Goal: Task Accomplishment & Management: Use online tool/utility

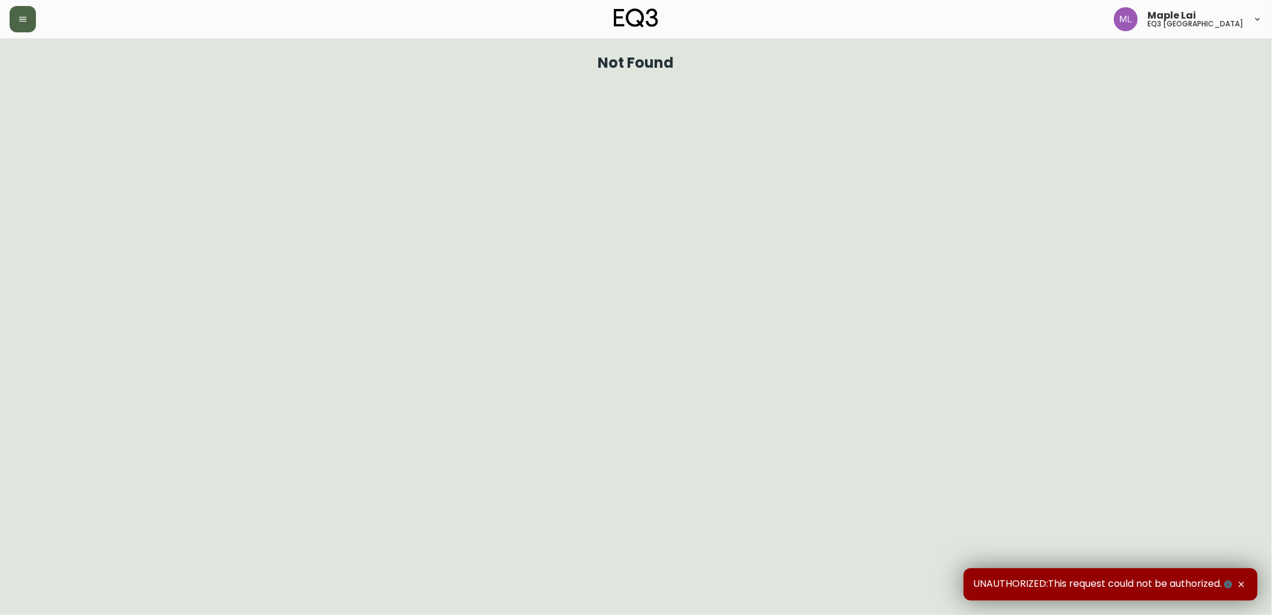
click at [17, 25] on button "button" at bounding box center [23, 19] width 26 height 26
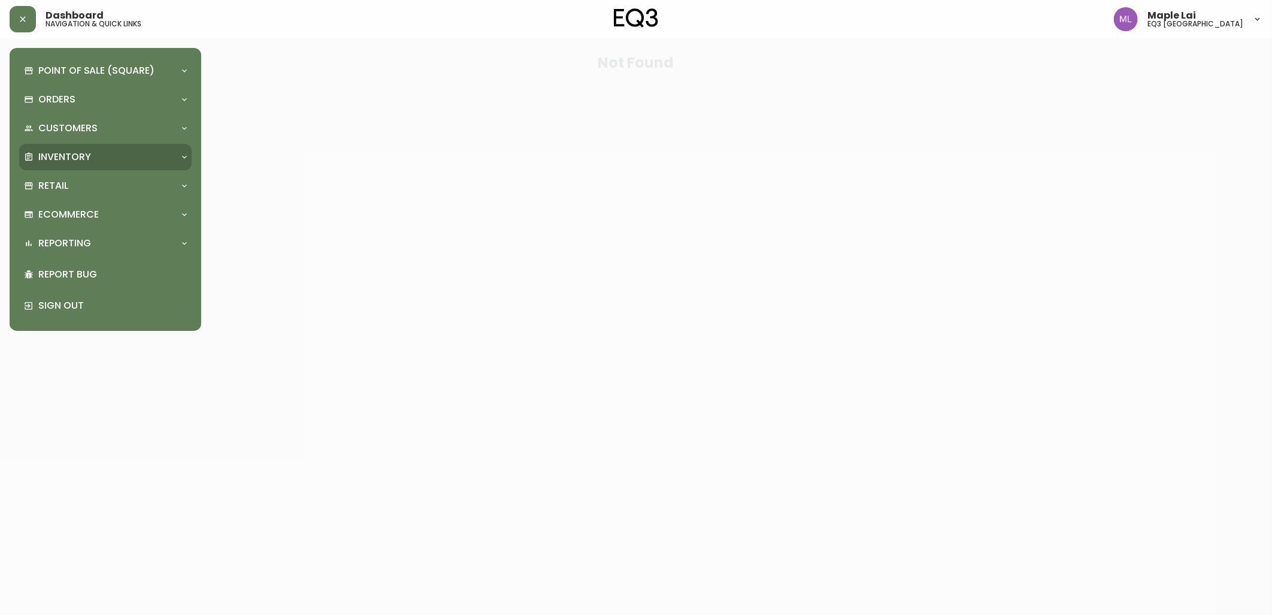
click at [108, 153] on div "Inventory" at bounding box center [99, 156] width 151 height 13
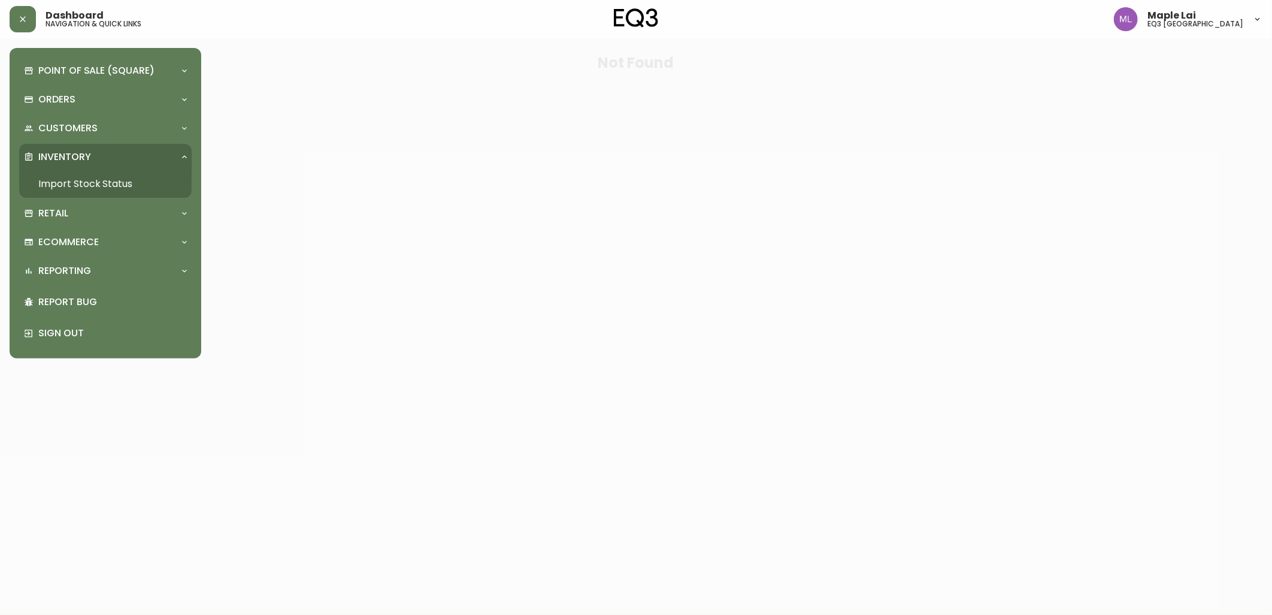
click at [112, 187] on link "Import Stock Status" at bounding box center [105, 184] width 173 height 28
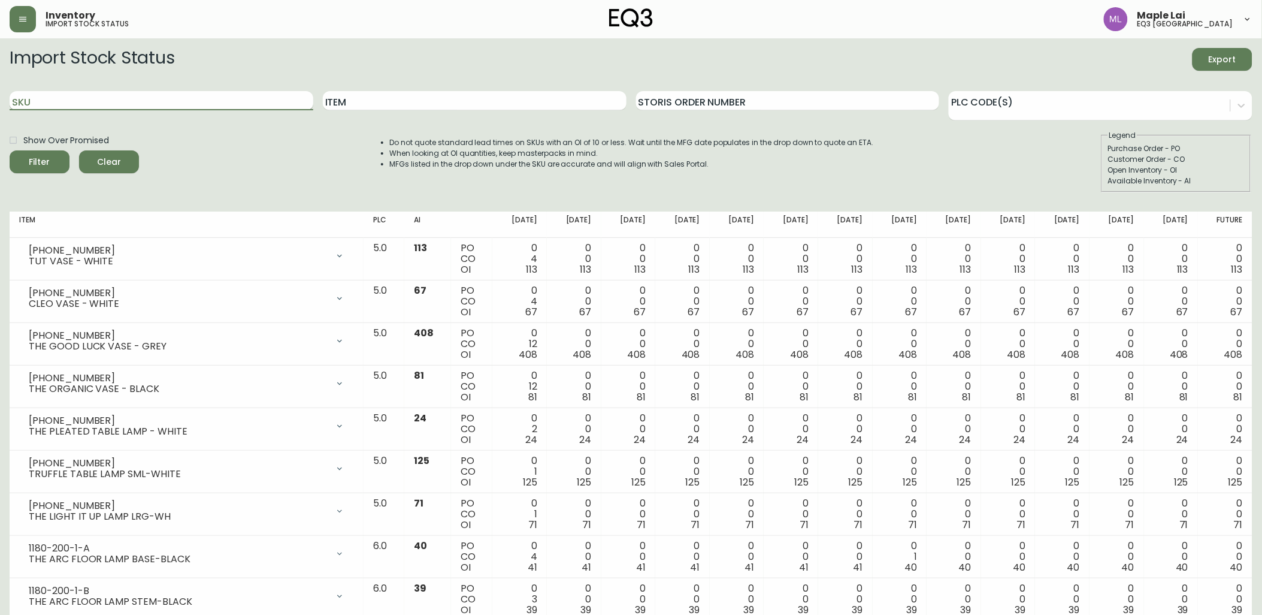
click at [243, 104] on input "SKU" at bounding box center [162, 100] width 304 height 19
paste input "7220-103-1-B"
click at [10, 150] on button "Filter" at bounding box center [40, 161] width 60 height 23
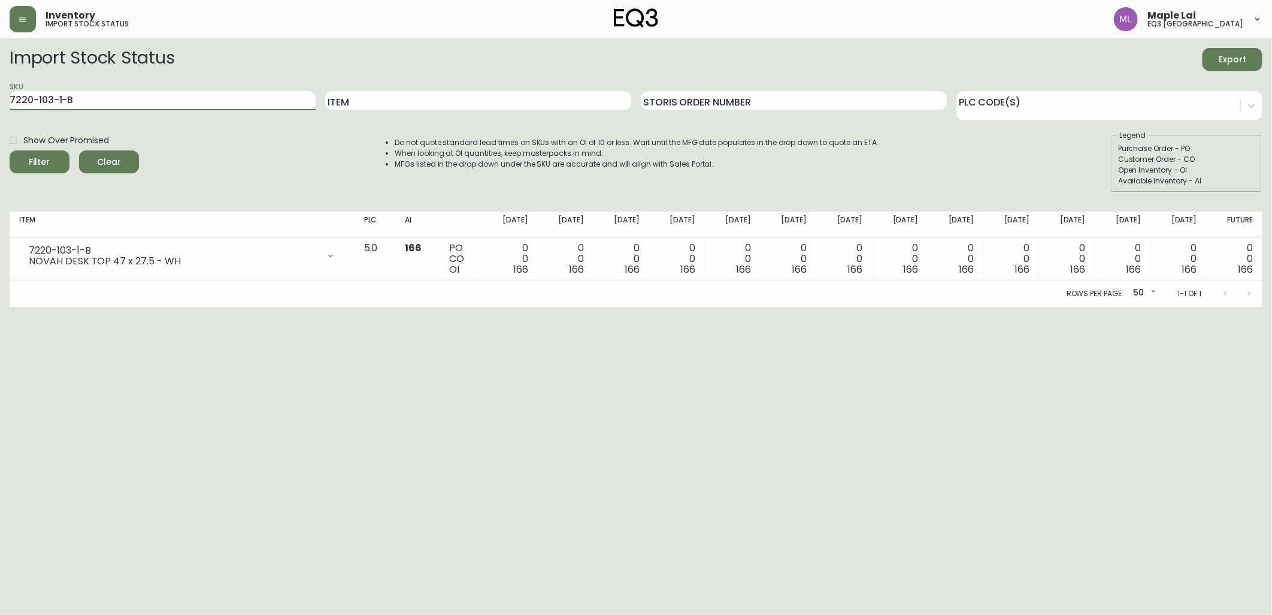
drag, startPoint x: 82, startPoint y: 101, endPoint x: 0, endPoint y: 106, distance: 82.2
click at [0, 104] on html "Inventory import stock status Maple Lai eq3 [GEOGRAPHIC_DATA] Import Stock Stat…" at bounding box center [636, 153] width 1272 height 307
paste input "300-1-A"
type input "7220-300-1-A"
click at [10, 150] on button "Filter" at bounding box center [40, 161] width 60 height 23
